Goal: Find specific page/section: Find specific page/section

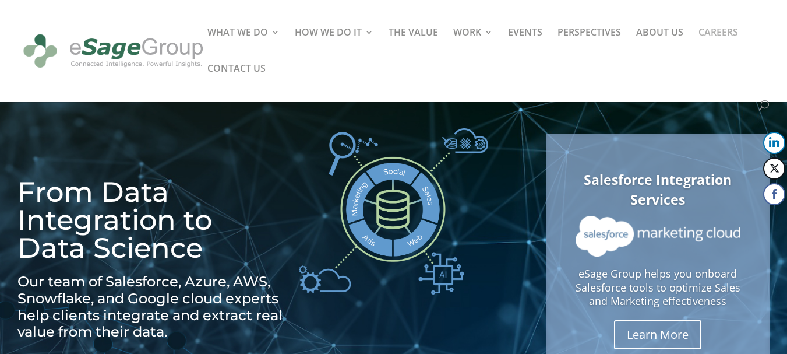
click at [710, 33] on link "CAREERS" at bounding box center [718, 46] width 40 height 36
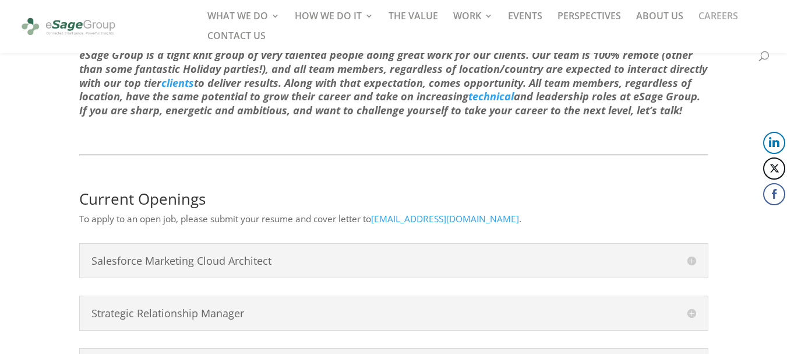
scroll to position [618, 0]
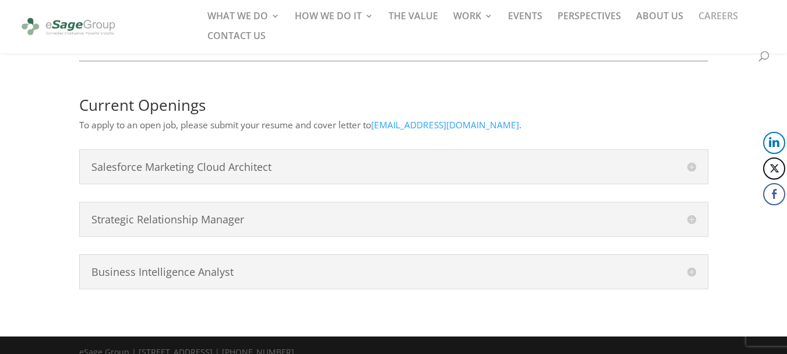
click at [334, 225] on div "Salesforce Marketing Cloud Architect The Marketing Cloud Consultant will suppor…" at bounding box center [393, 218] width 629 height 139
click at [340, 216] on div "Strategic Relationship Manager eSage Group is a Data Analytics and Business Int…" at bounding box center [393, 219] width 629 height 35
click at [367, 266] on div "Business Intelligence Analyst Business Intelligence Analyst responsibilities an…" at bounding box center [393, 271] width 629 height 35
click at [690, 158] on div "Salesforce Marketing Cloud Architect The Marketing Cloud Consultant will suppor…" at bounding box center [393, 166] width 629 height 35
click at [690, 161] on h4 "Salesforce Marketing Cloud Architect" at bounding box center [393, 166] width 605 height 10
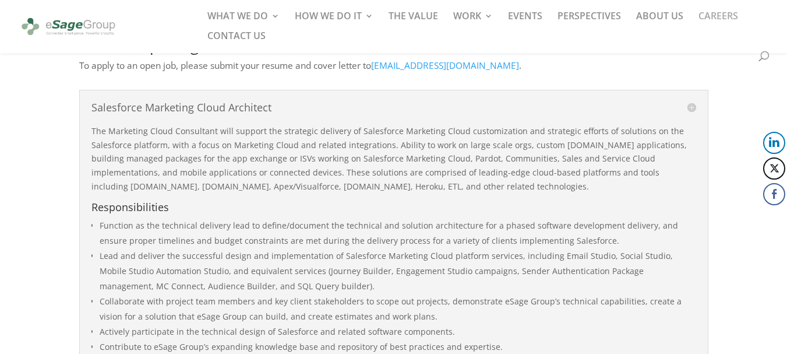
scroll to position [793, 0]
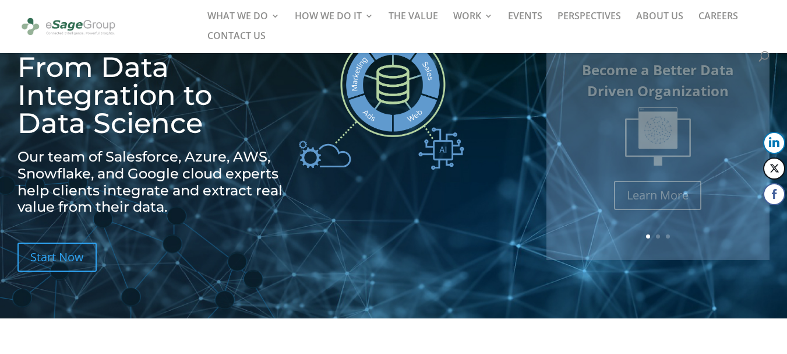
scroll to position [116, 0]
